Goal: Information Seeking & Learning: Check status

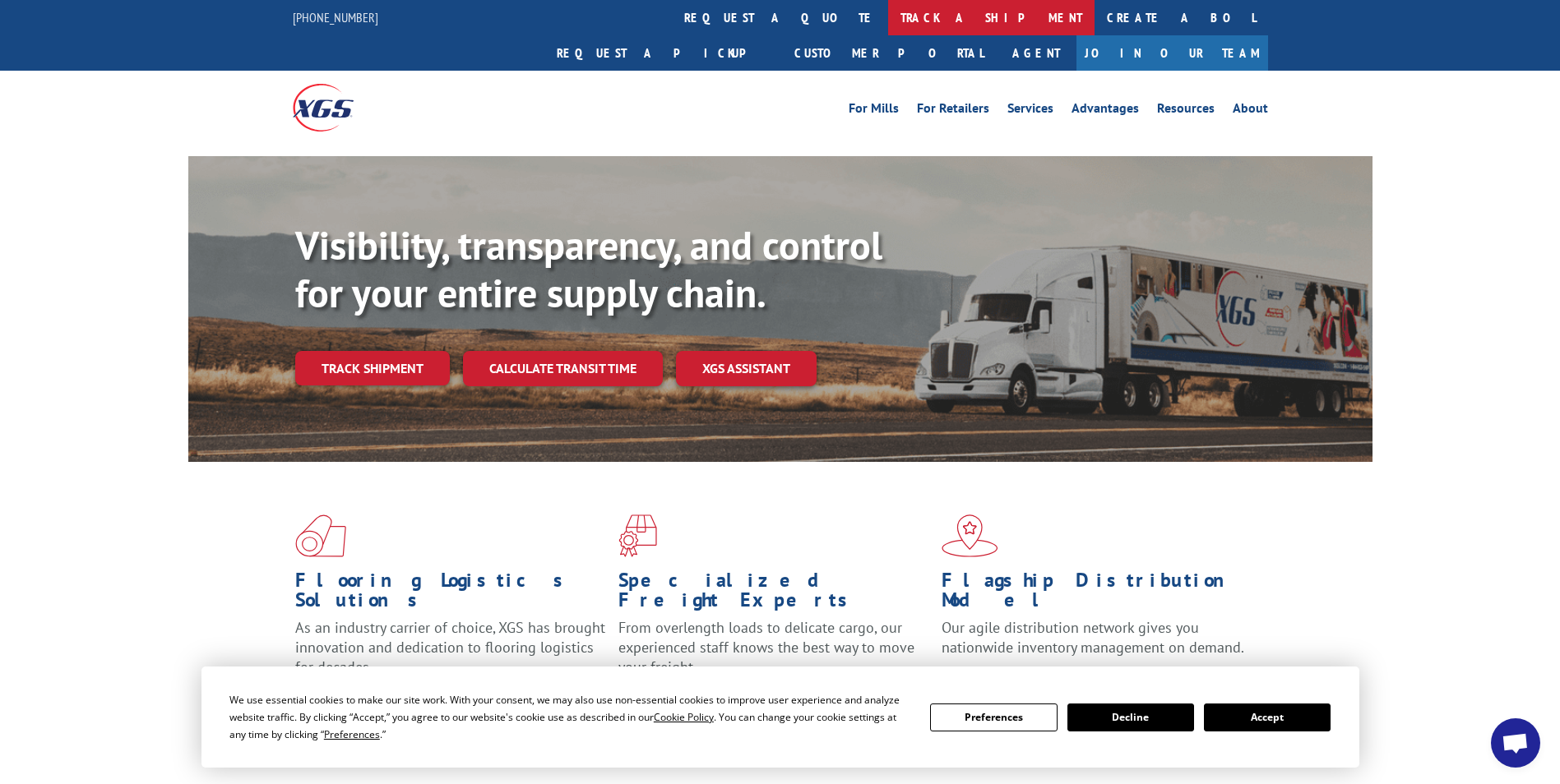
click at [889, 20] on link "track a shipment" at bounding box center [991, 17] width 206 height 36
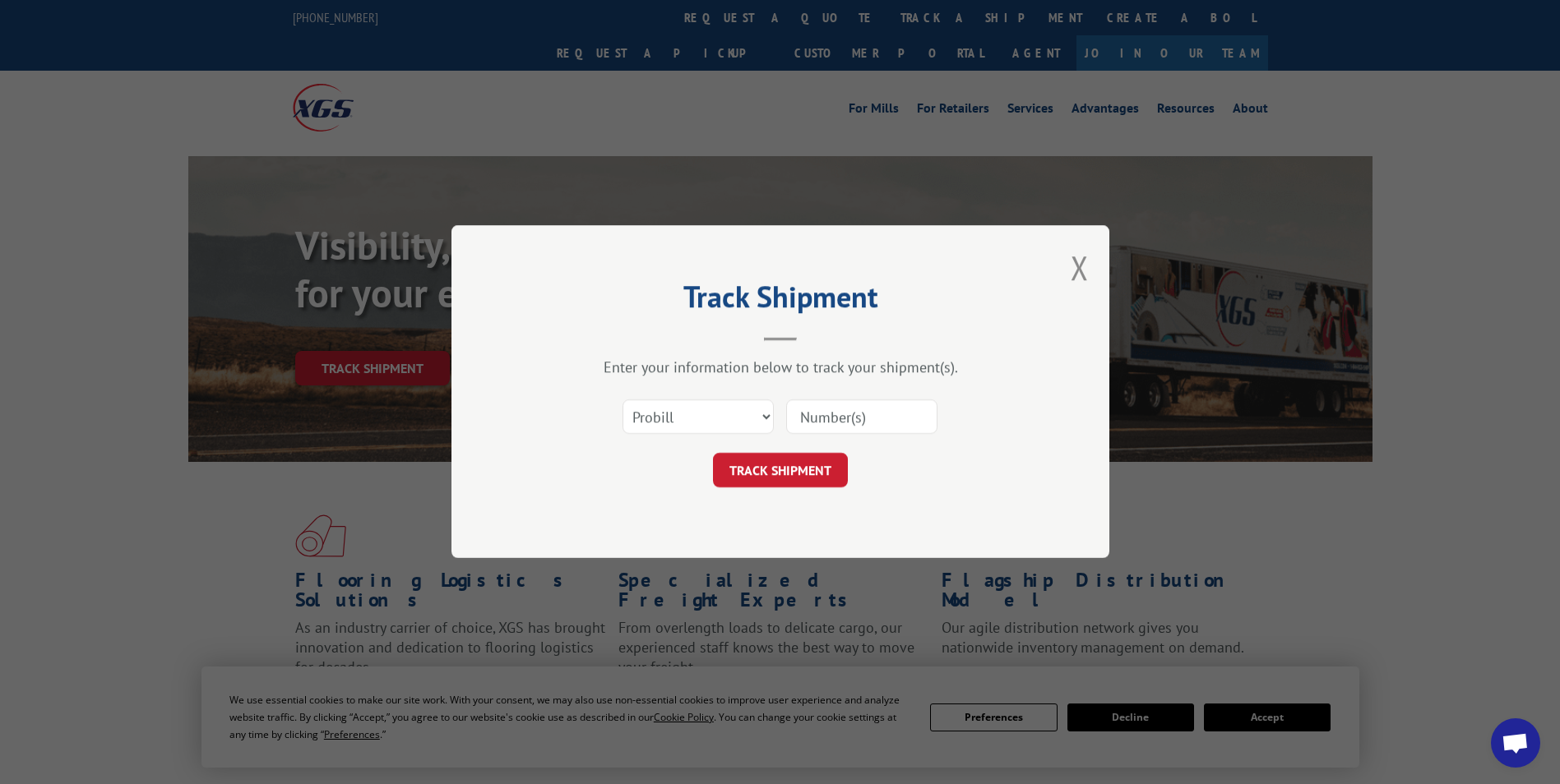
click at [816, 428] on input at bounding box center [861, 418] width 151 height 35
paste input "14367199"
type input "14367199"
click at [792, 477] on button "TRACK SHIPMENT" at bounding box center [780, 472] width 135 height 35
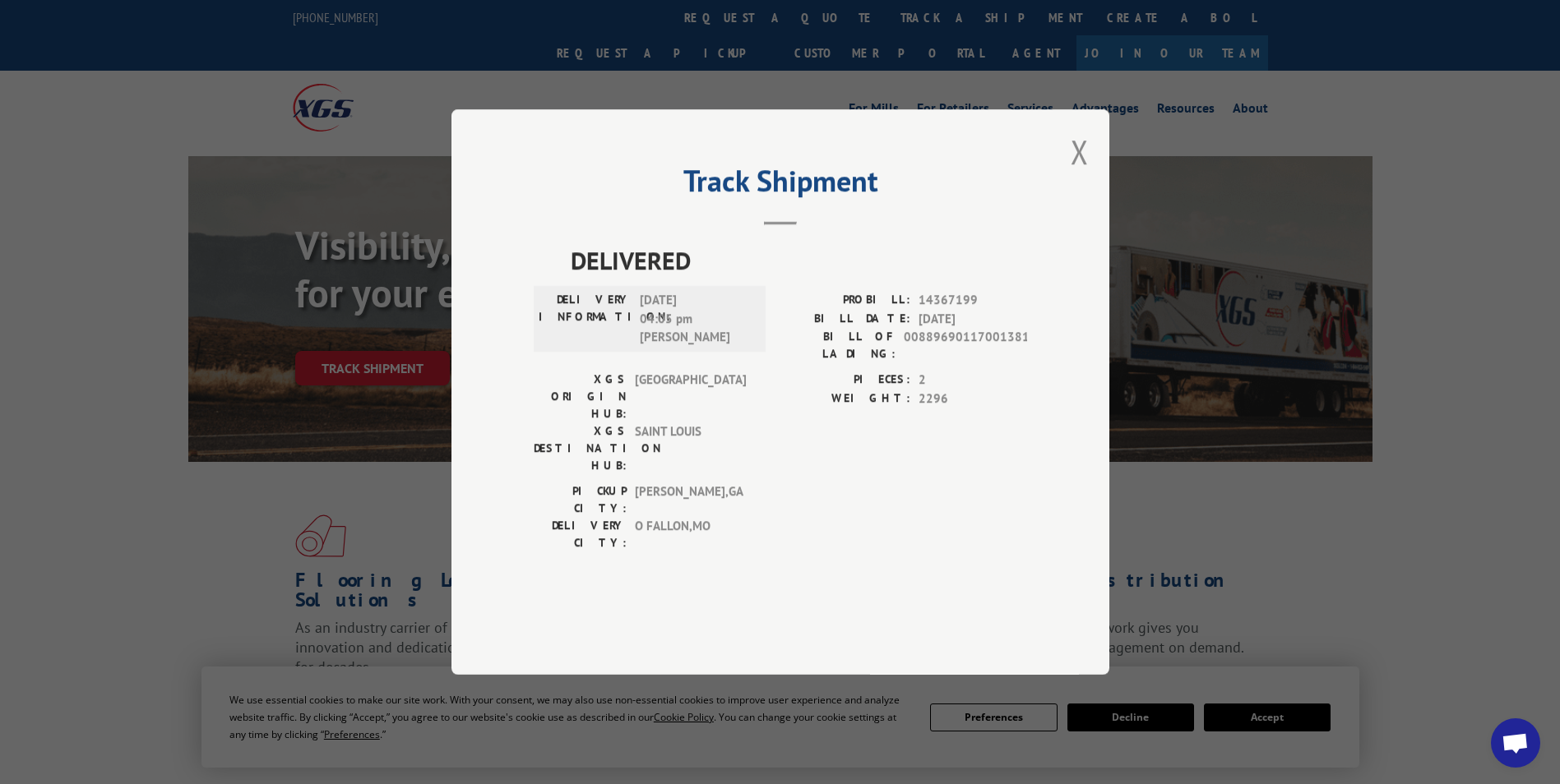
click at [1089, 203] on div "Track Shipment DELIVERED DELIVERY INFORMATION: [DATE] 04:05 pm [PERSON_NAME]: 1…" at bounding box center [780, 392] width 658 height 566
drag, startPoint x: 1086, startPoint y: 188, endPoint x: 1079, endPoint y: 175, distance: 14.8
click at [1086, 173] on button "Close modal" at bounding box center [1080, 152] width 18 height 44
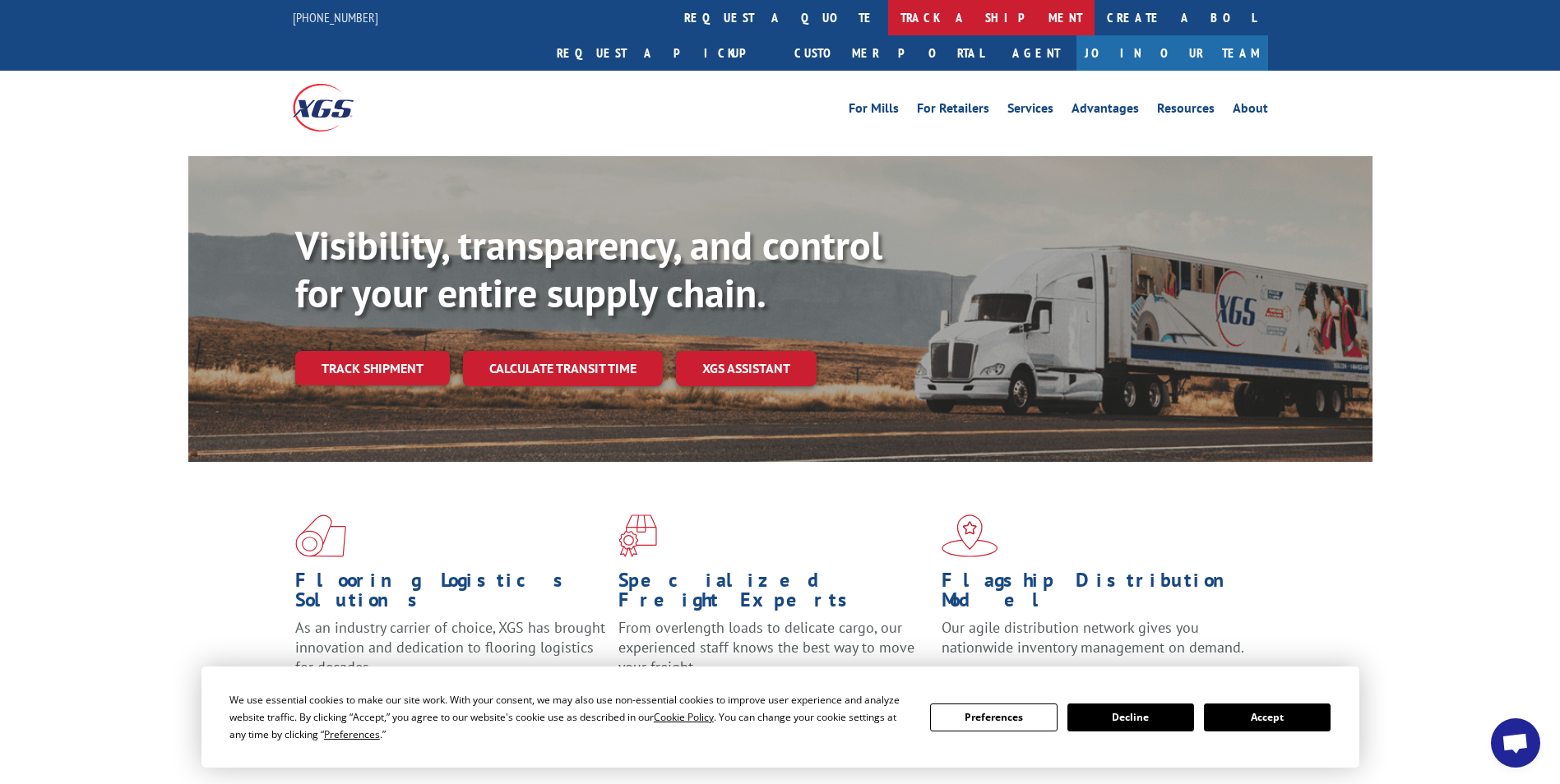
click at [889, 24] on link "track a shipment" at bounding box center [991, 17] width 206 height 36
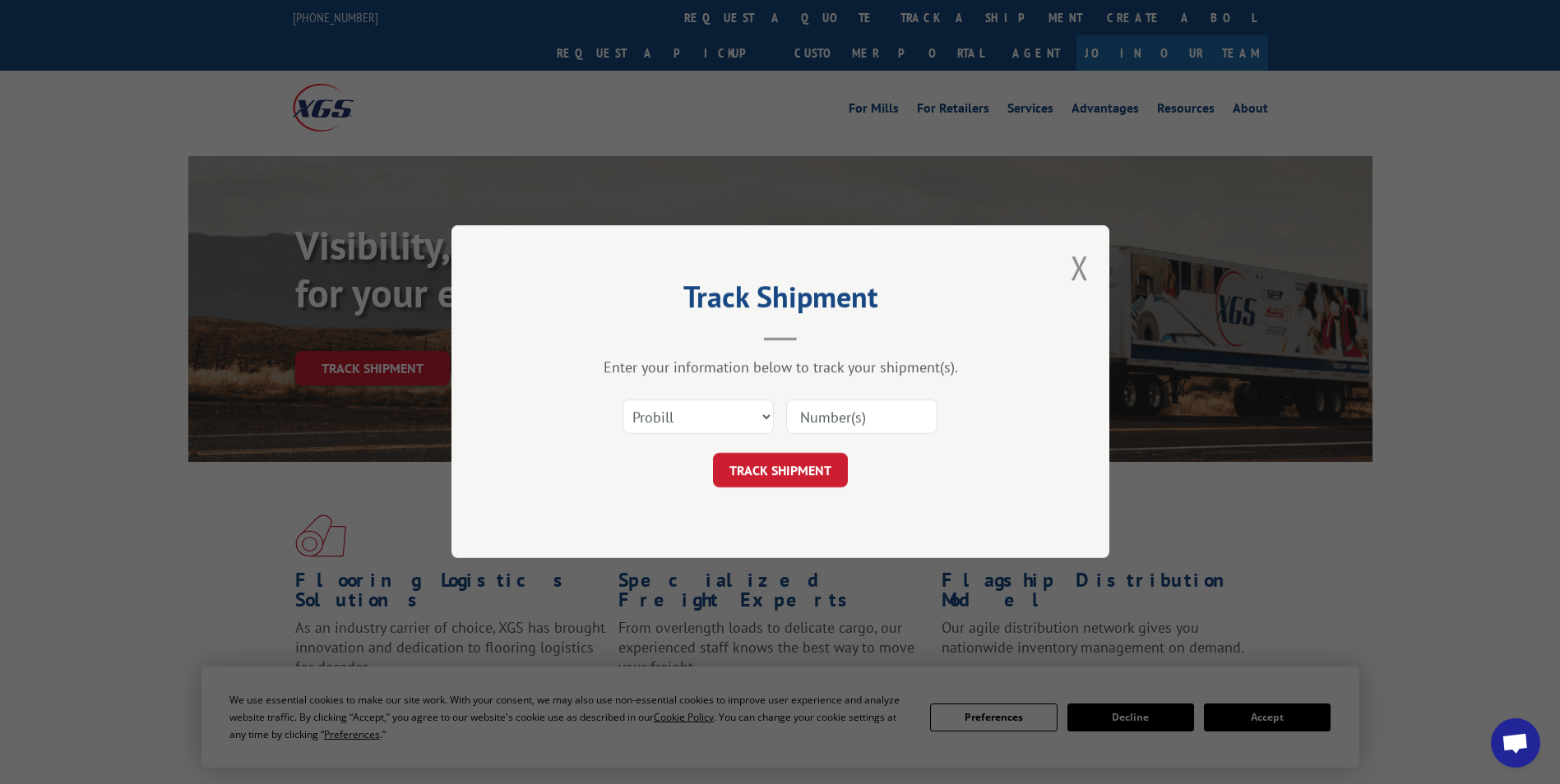
click at [824, 426] on input at bounding box center [861, 418] width 151 height 35
paste input "14367199"
type input "14367199"
click at [800, 478] on button "TRACK SHIPMENT" at bounding box center [780, 472] width 135 height 35
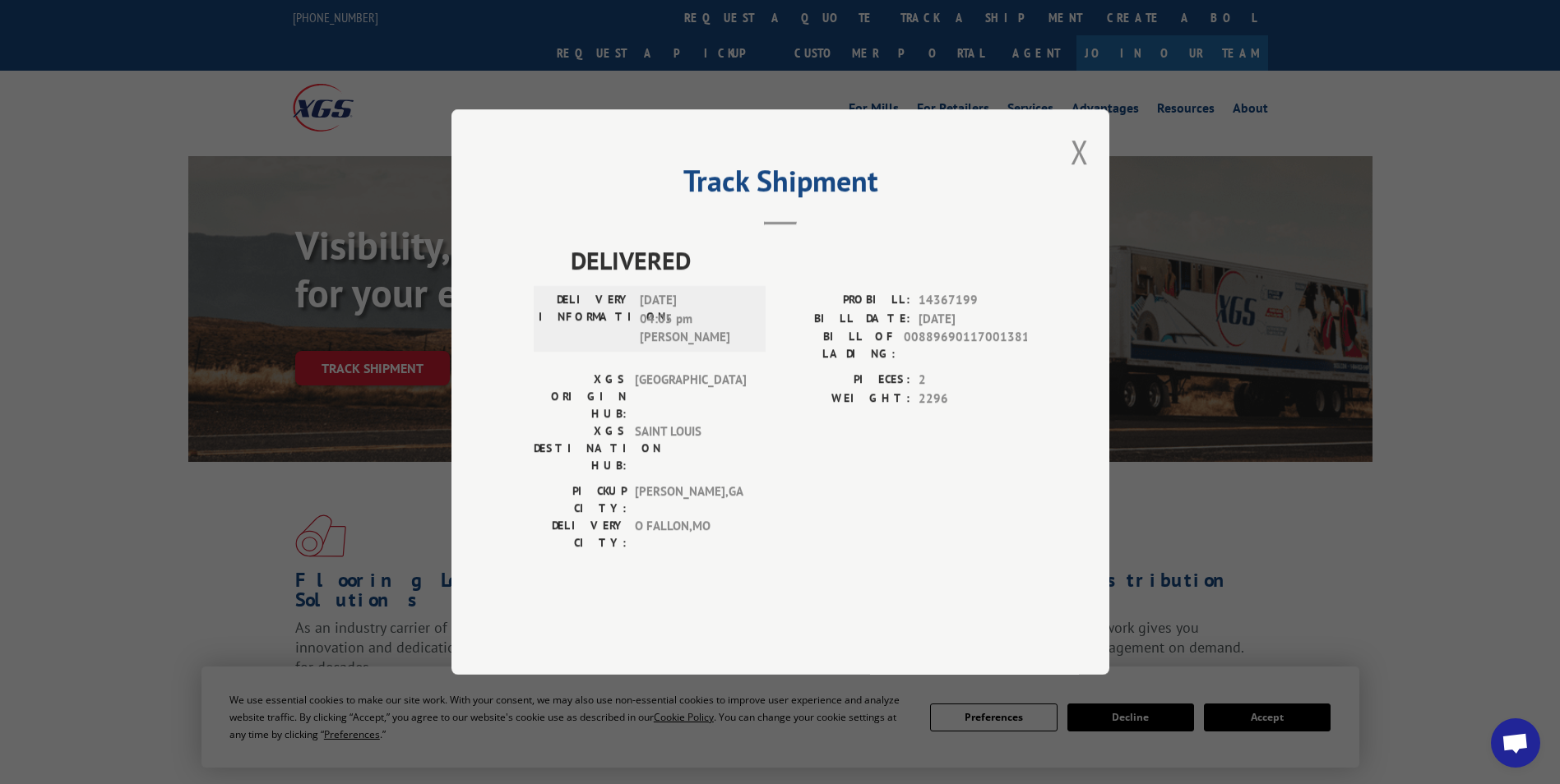
click at [1085, 173] on button "Close modal" at bounding box center [1080, 152] width 18 height 44
